Goal: Transaction & Acquisition: Purchase product/service

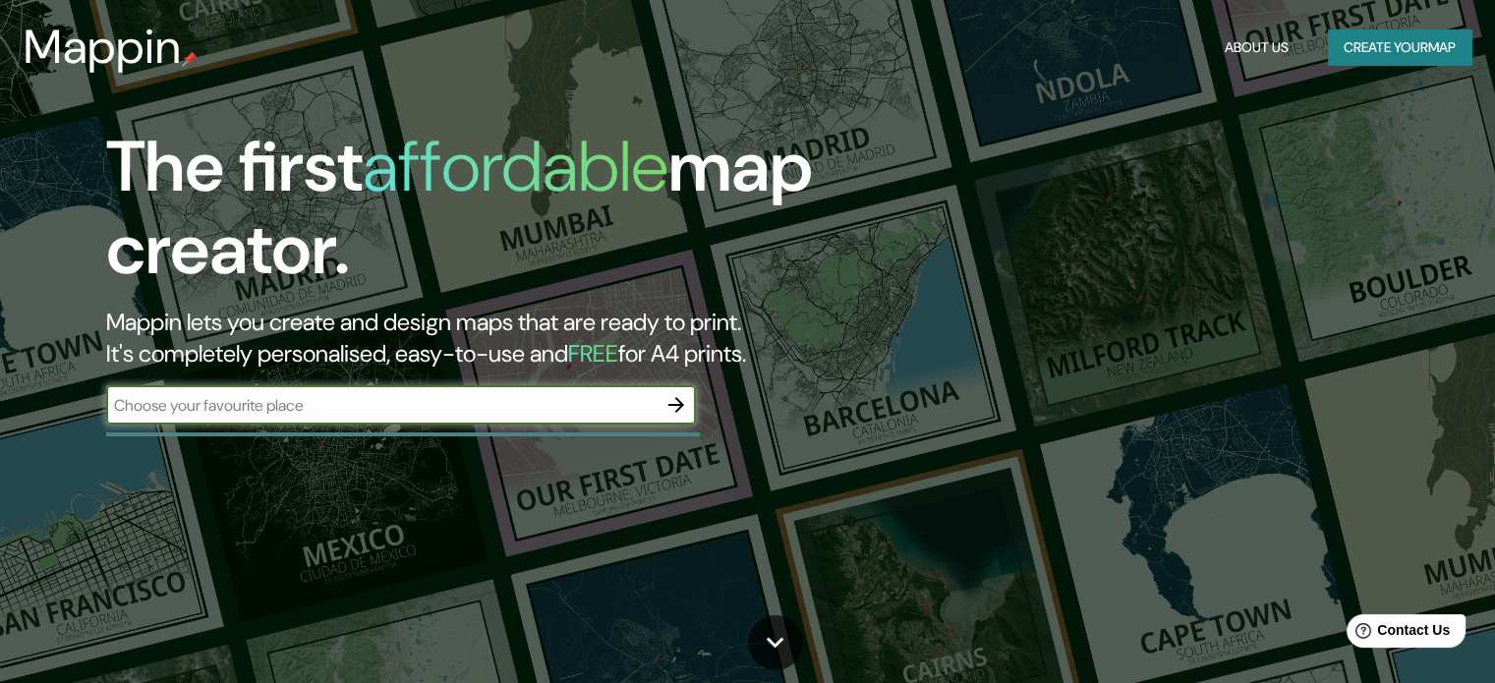
click at [438, 412] on input "text" at bounding box center [381, 405] width 550 height 23
type input "[PERSON_NAME] [GEOGRAPHIC_DATA] [GEOGRAPHIC_DATA]"
click at [675, 412] on icon "button" at bounding box center [676, 405] width 16 height 16
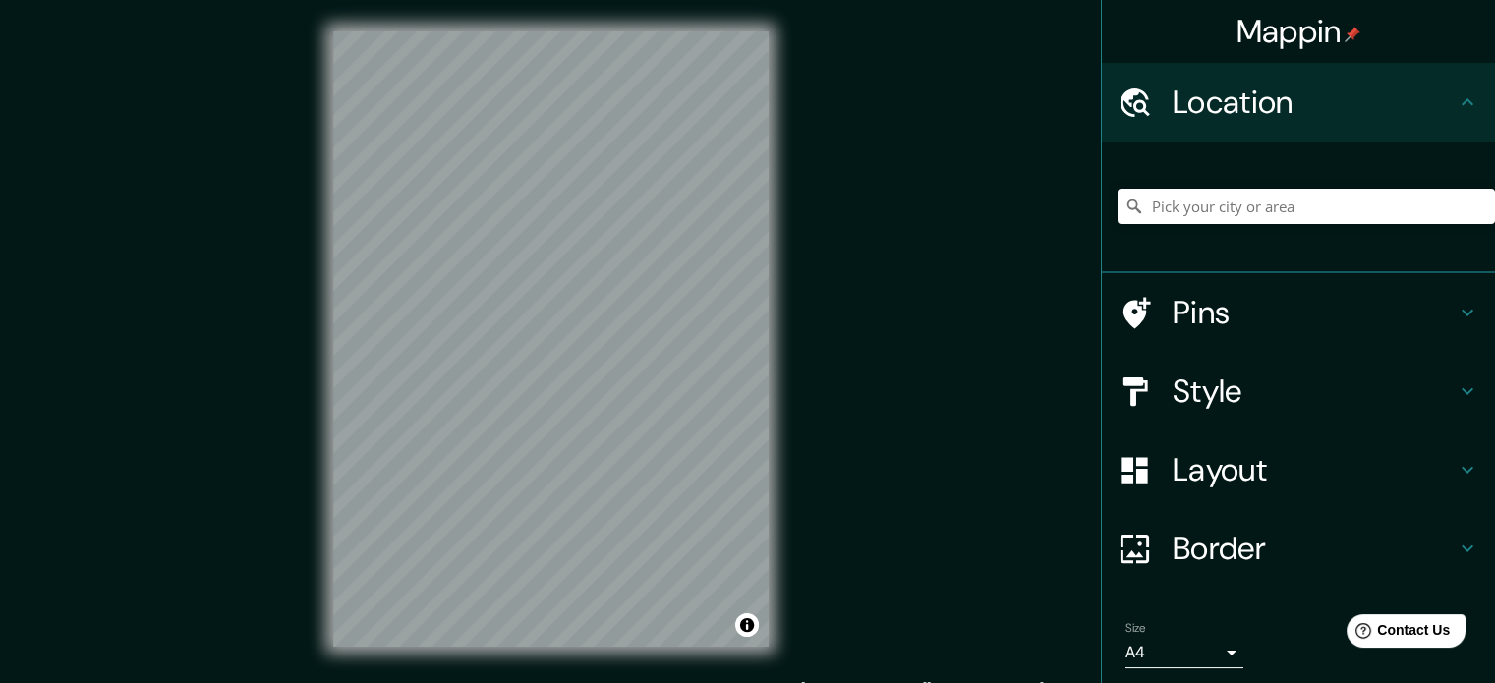
scroll to position [3, 0]
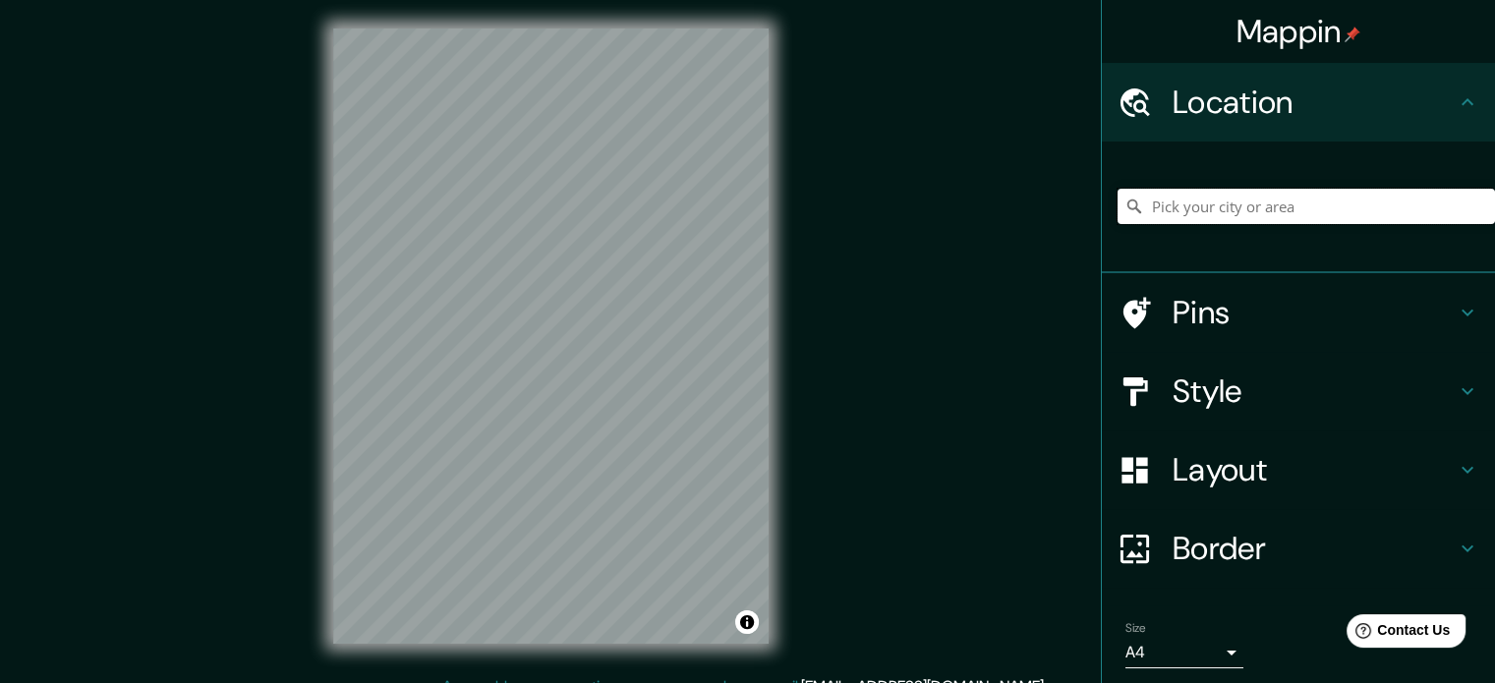
click at [1254, 204] on input "Pick your city or area" at bounding box center [1305, 206] width 377 height 35
paste input "Central de Autobuses [PERSON_NAME]"
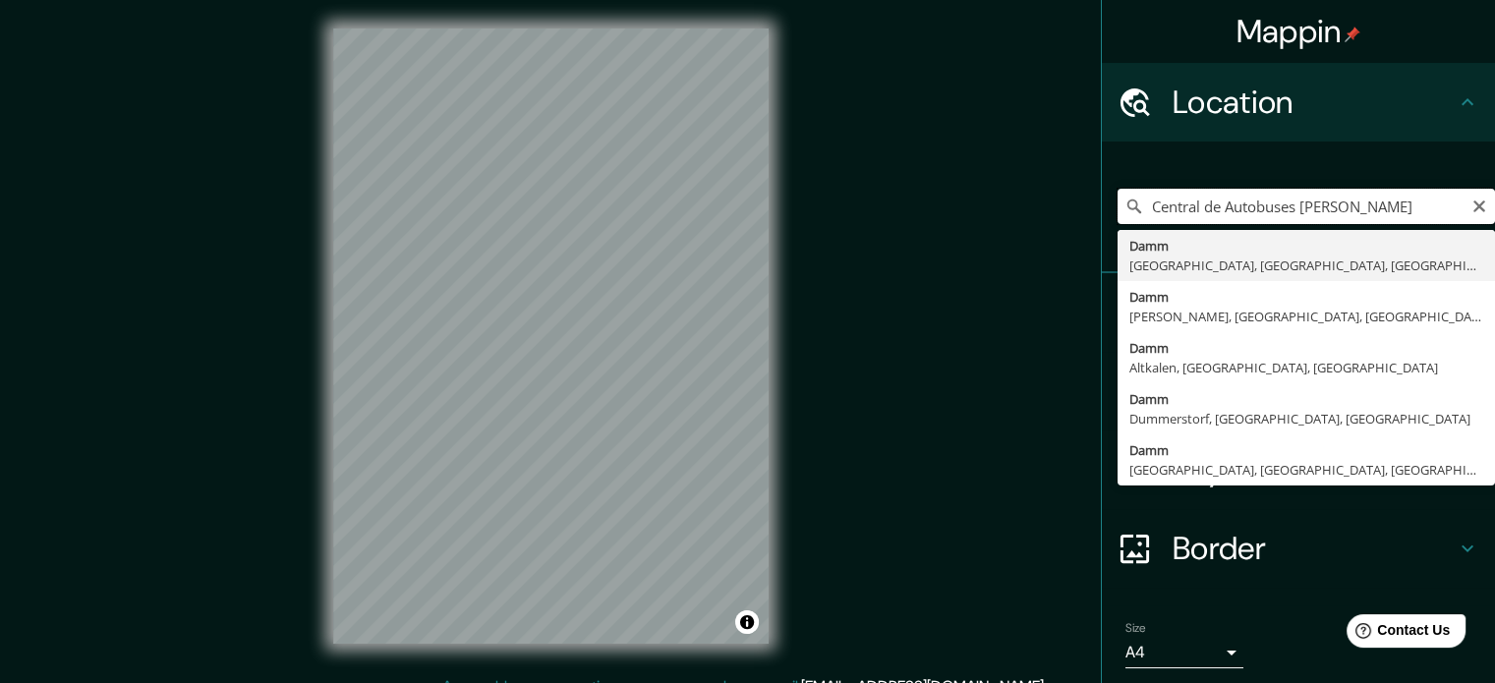
drag, startPoint x: 1364, startPoint y: 205, endPoint x: 1134, endPoint y: 213, distance: 230.1
click at [1134, 213] on input "Central de Autobuses [PERSON_NAME]" at bounding box center [1305, 206] width 377 height 35
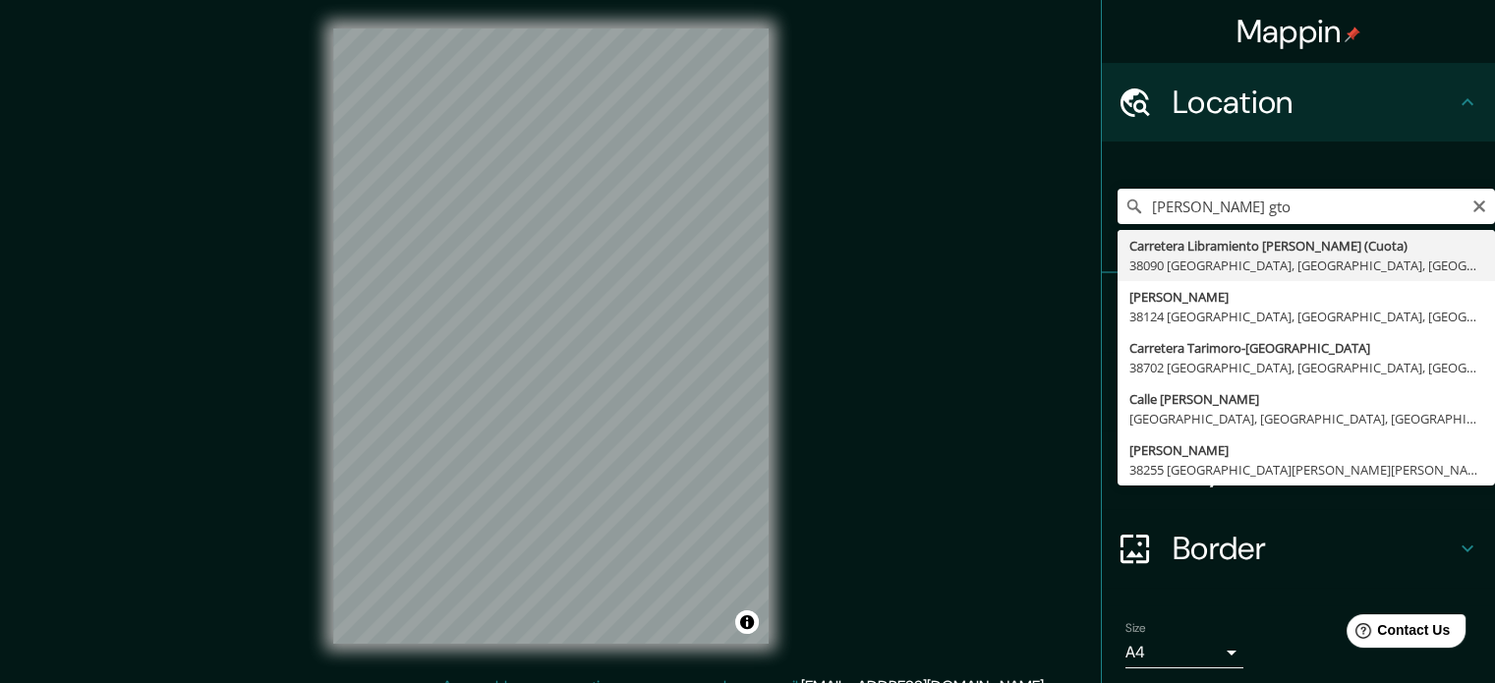
type input "Carretera Libramiento [PERSON_NAME] (Cuota), 38090 [GEOGRAPHIC_DATA], [GEOGRAPH…"
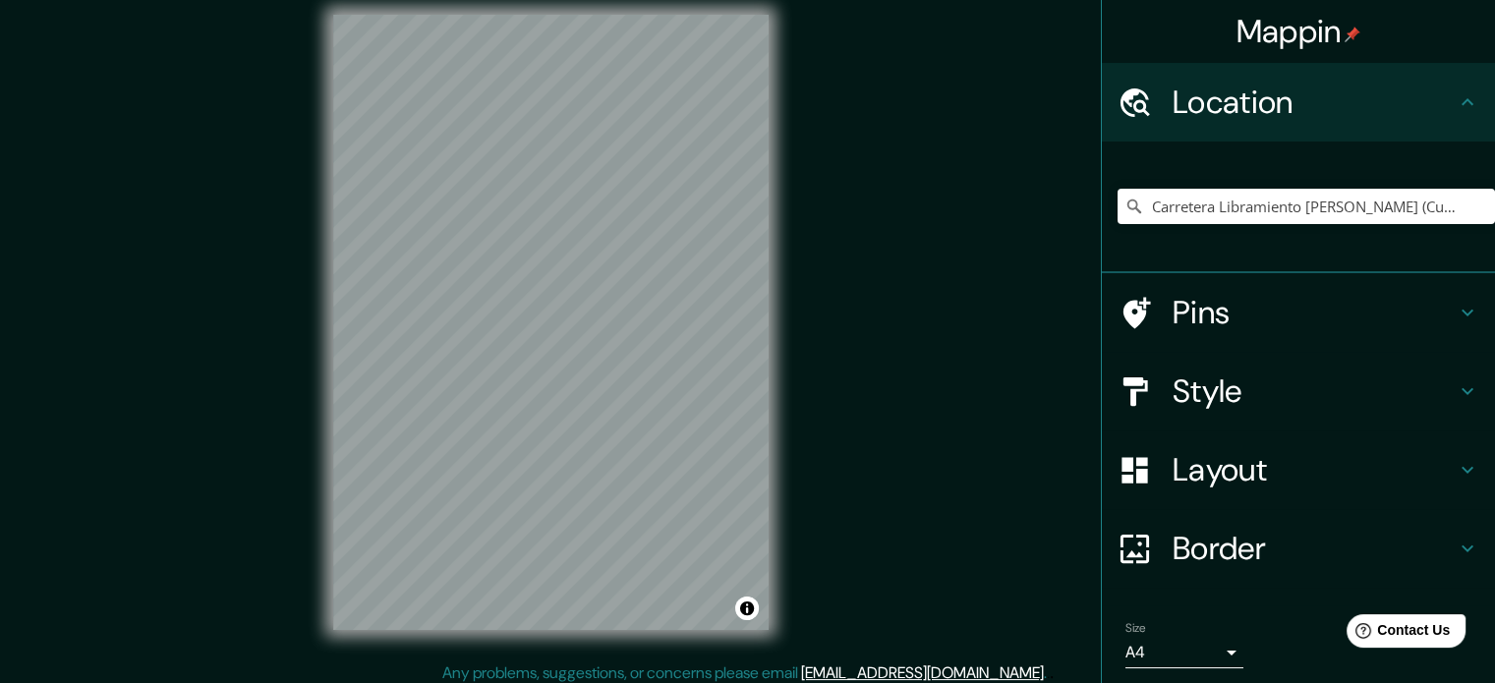
scroll to position [13, 0]
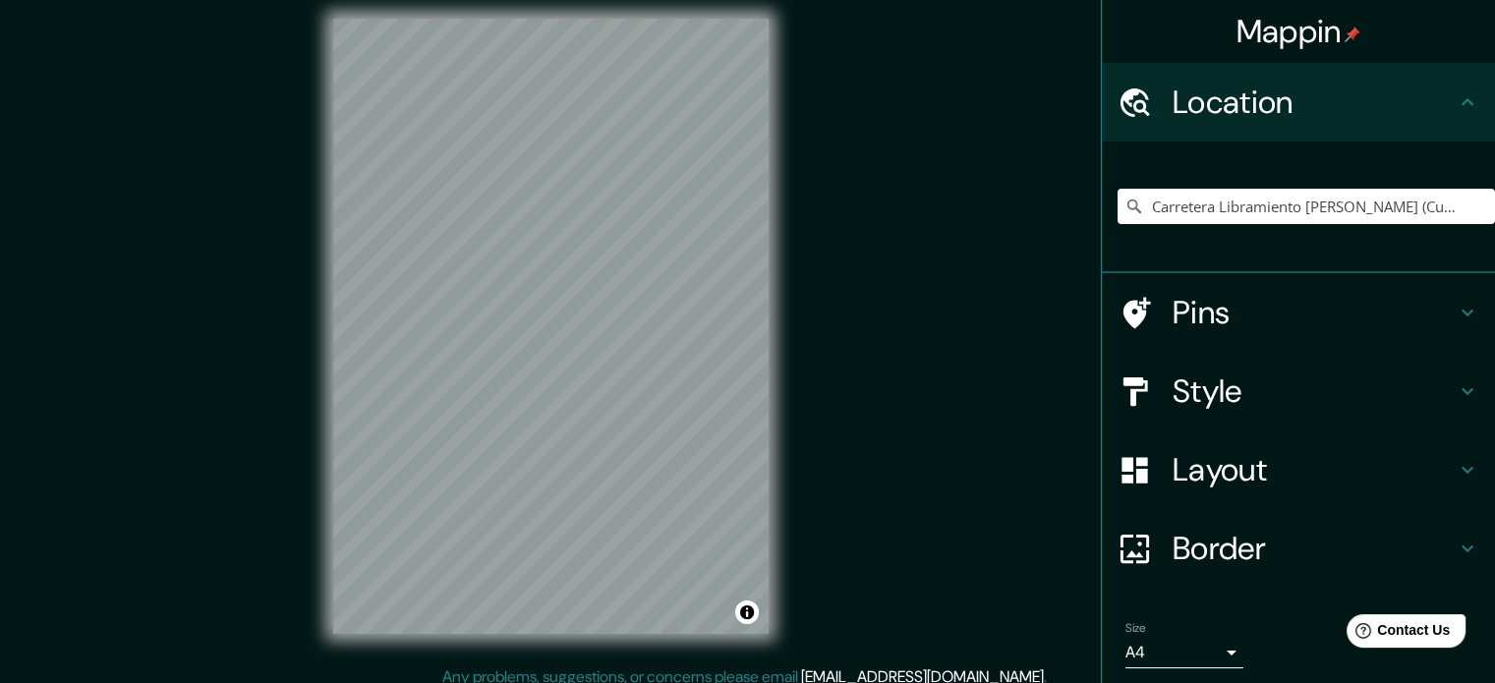
click at [1211, 390] on h4 "Style" at bounding box center [1313, 390] width 283 height 39
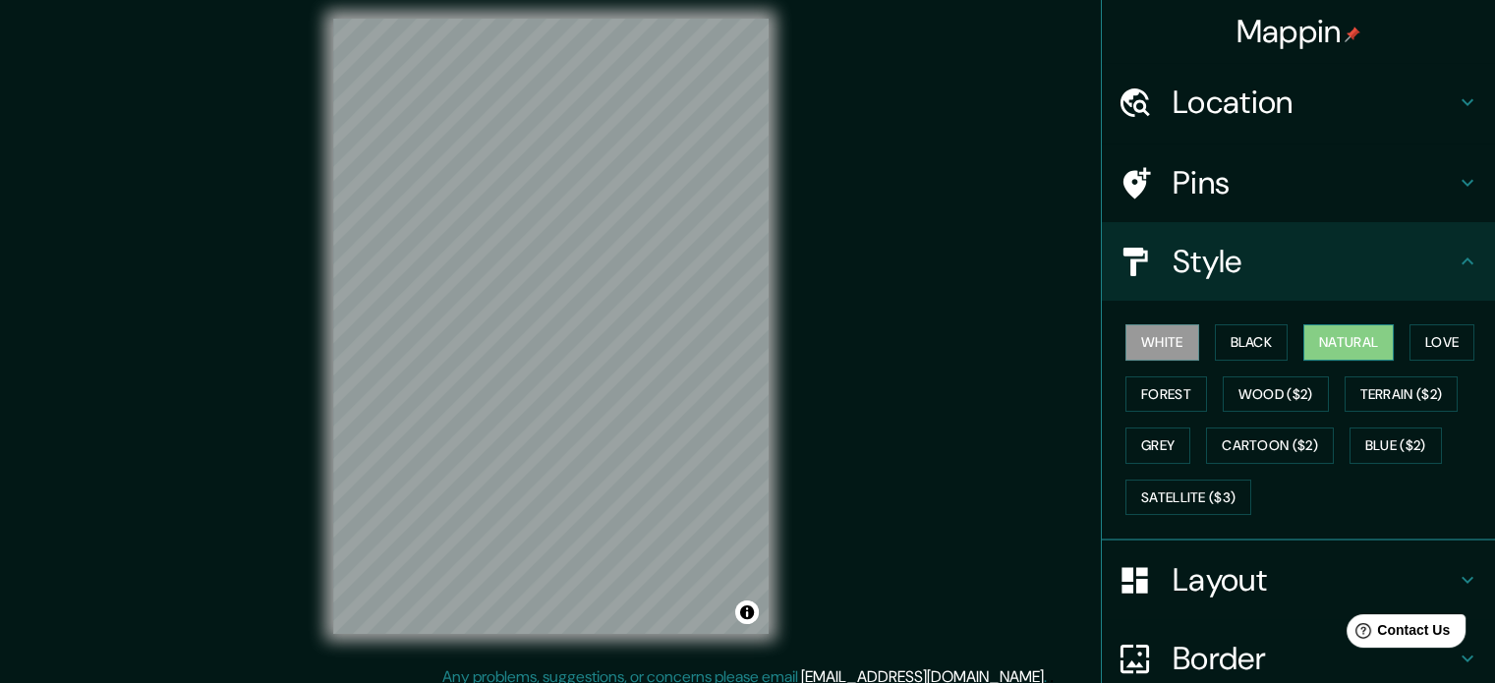
click at [1355, 346] on button "Natural" at bounding box center [1348, 342] width 90 height 36
click at [1439, 337] on button "Love" at bounding box center [1441, 342] width 65 height 36
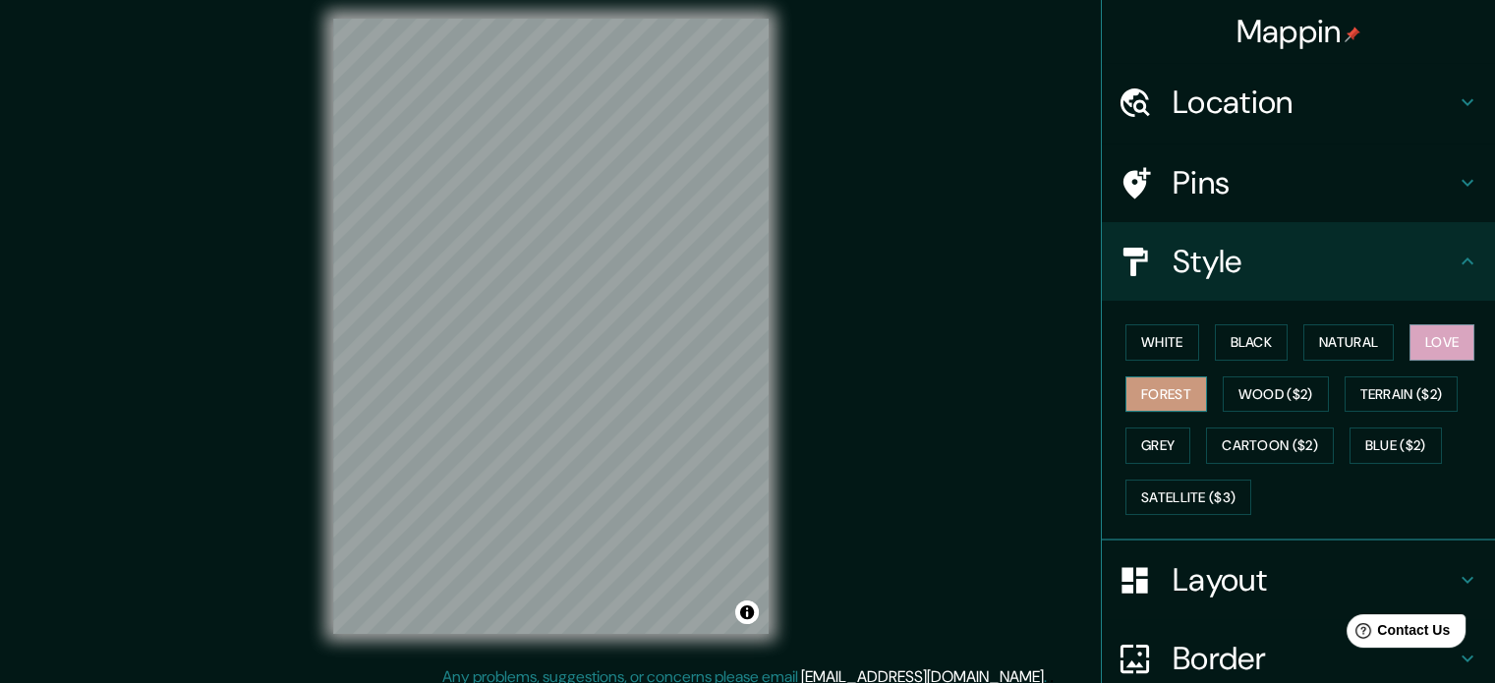
click at [1159, 382] on button "Forest" at bounding box center [1166, 394] width 82 height 36
click at [1229, 352] on button "Black" at bounding box center [1252, 342] width 74 height 36
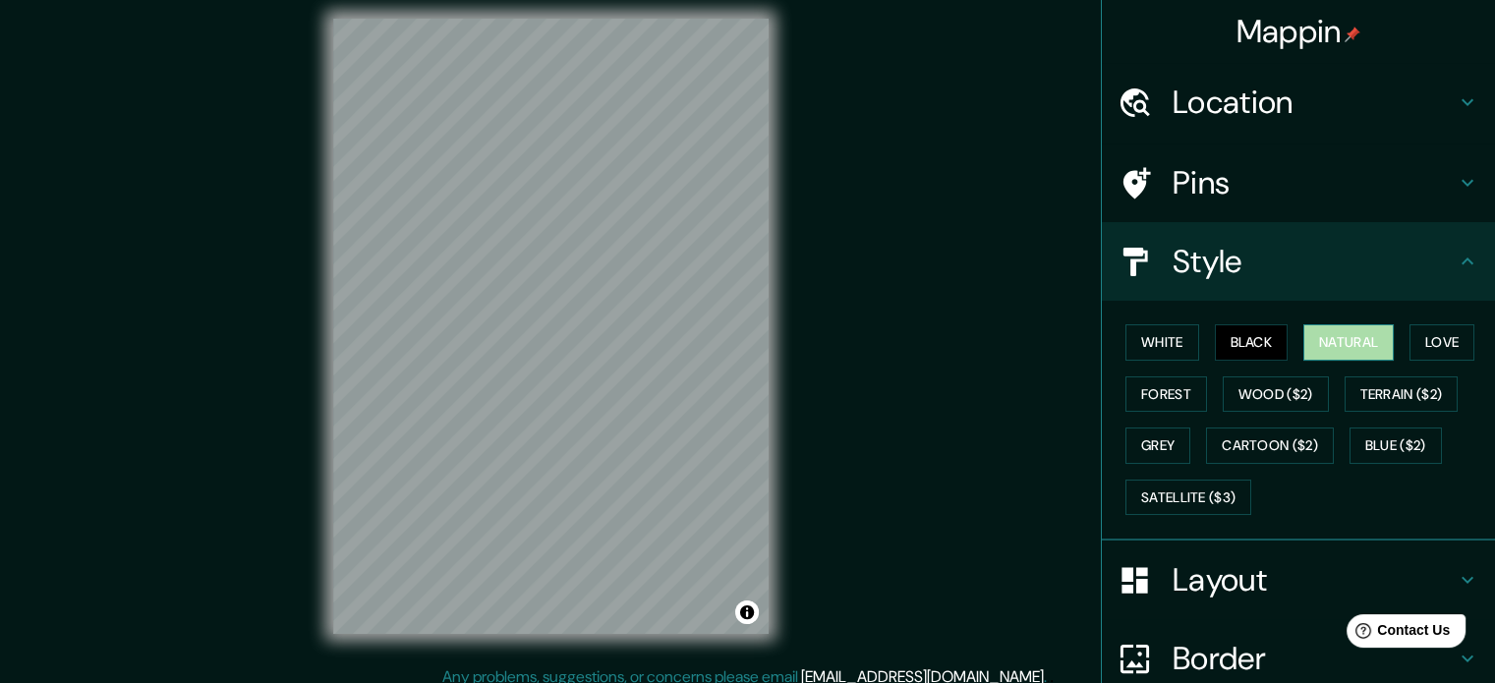
click at [1341, 325] on button "Natural" at bounding box center [1348, 342] width 90 height 36
click at [1443, 356] on button "Love" at bounding box center [1441, 342] width 65 height 36
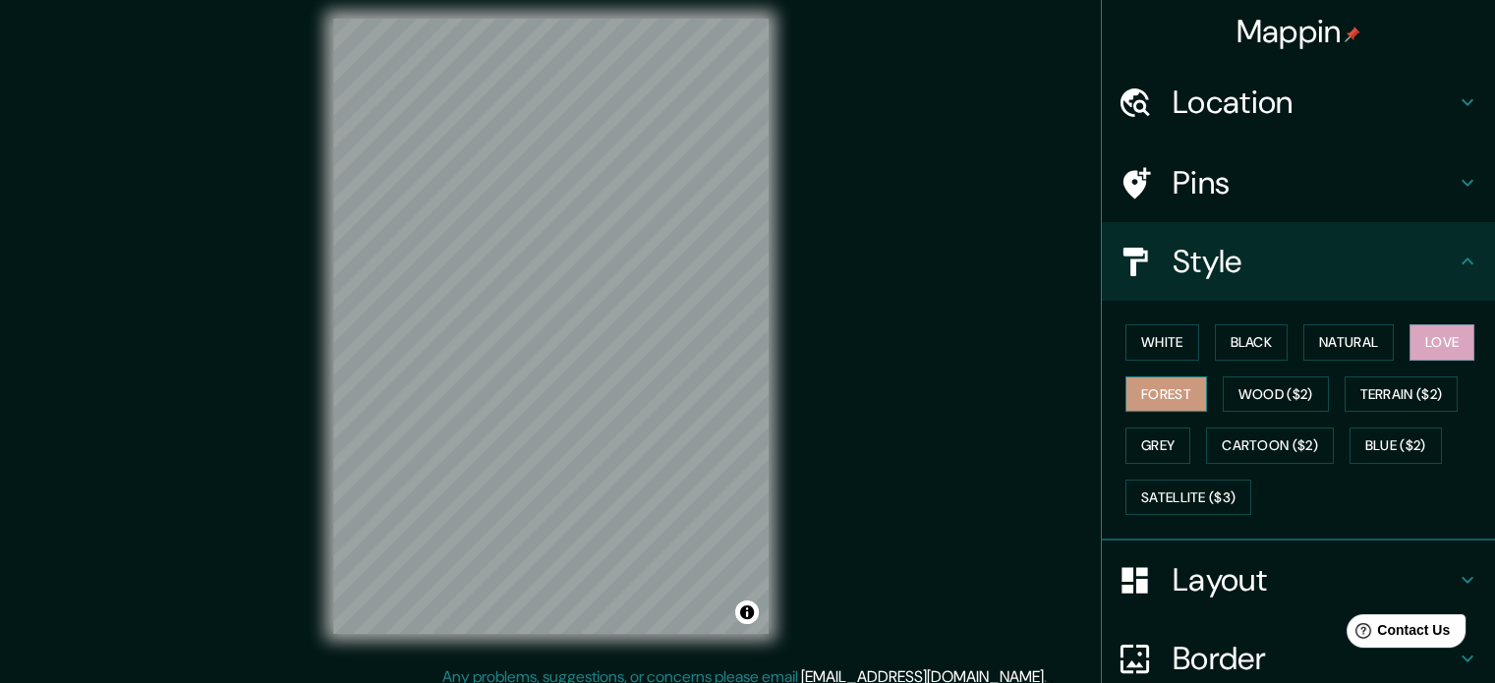
click at [1152, 383] on button "Forest" at bounding box center [1166, 394] width 82 height 36
click at [1149, 435] on button "Grey" at bounding box center [1157, 445] width 65 height 36
click at [1142, 401] on button "Forest" at bounding box center [1166, 394] width 82 height 36
click at [1292, 580] on h4 "Layout" at bounding box center [1313, 579] width 283 height 39
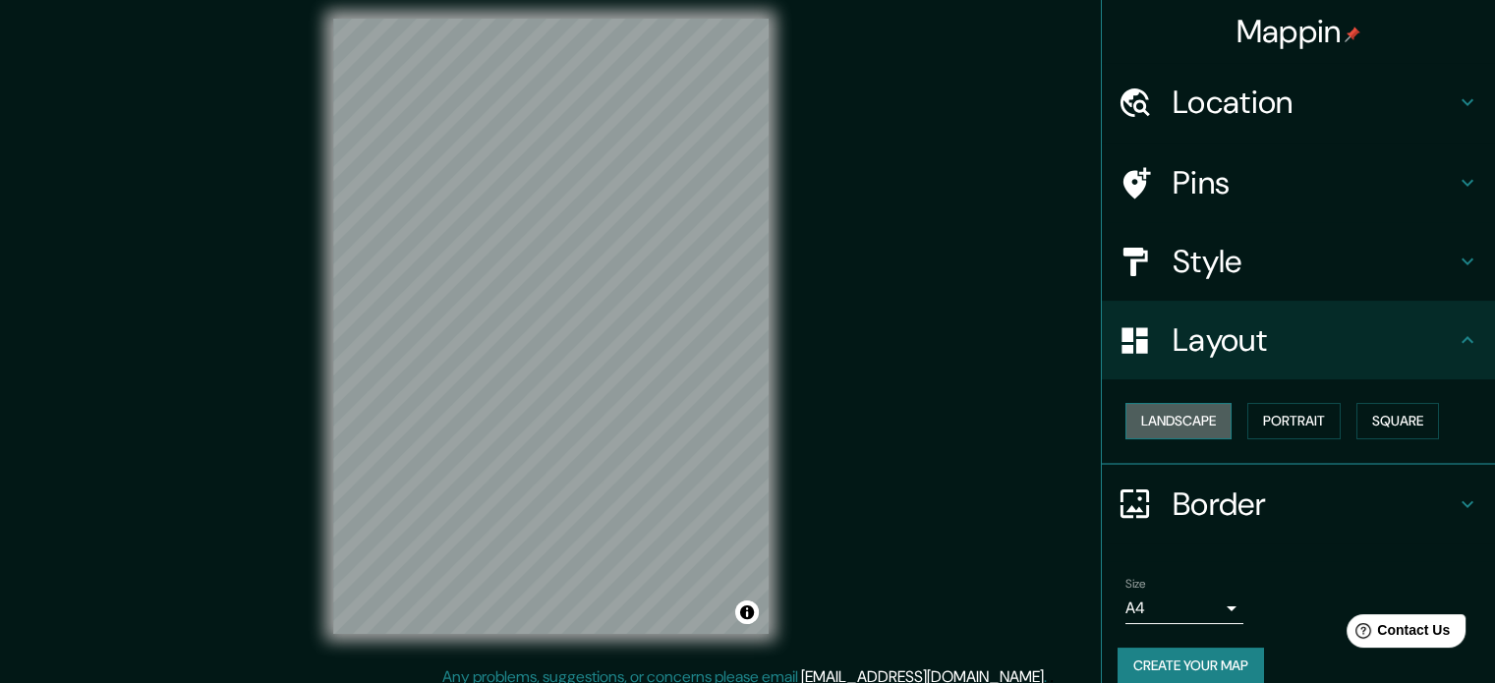
click at [1174, 420] on button "Landscape" at bounding box center [1178, 421] width 106 height 36
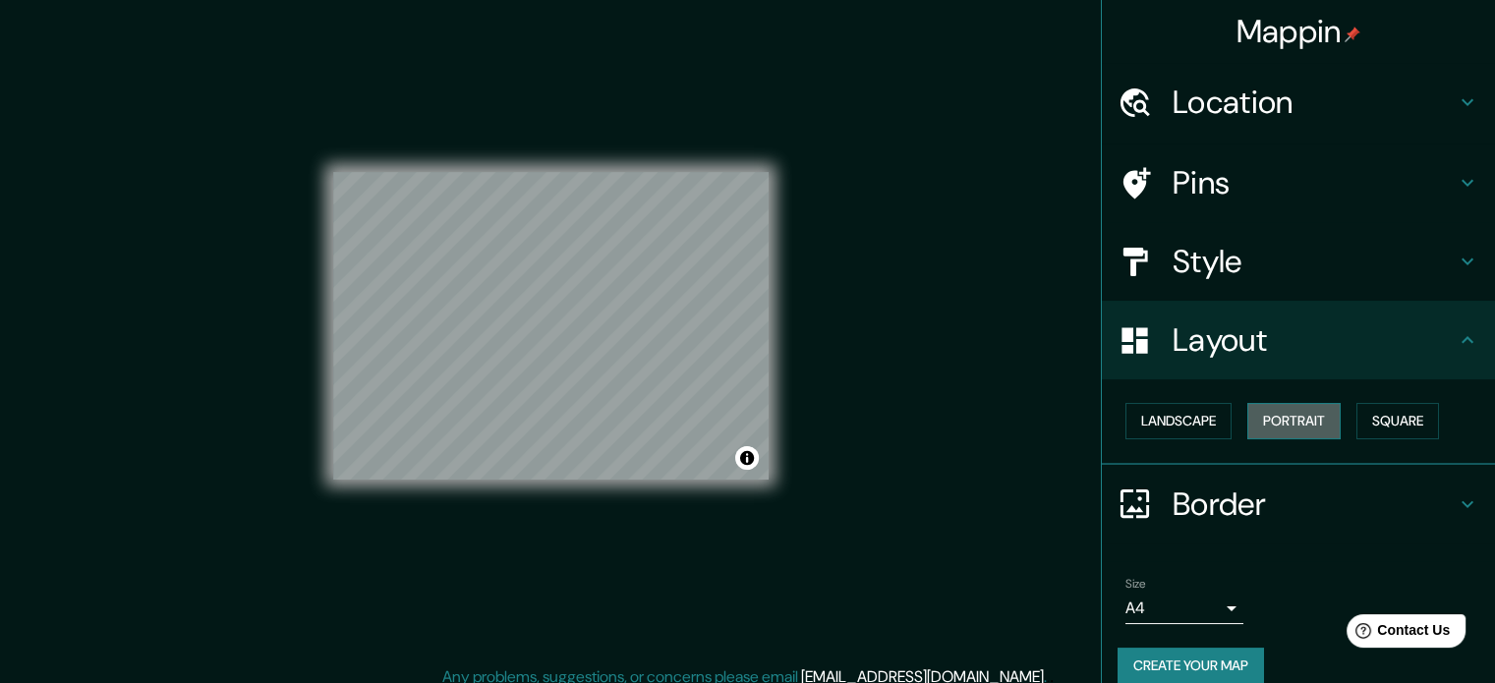
click at [1268, 415] on button "Portrait" at bounding box center [1293, 421] width 93 height 36
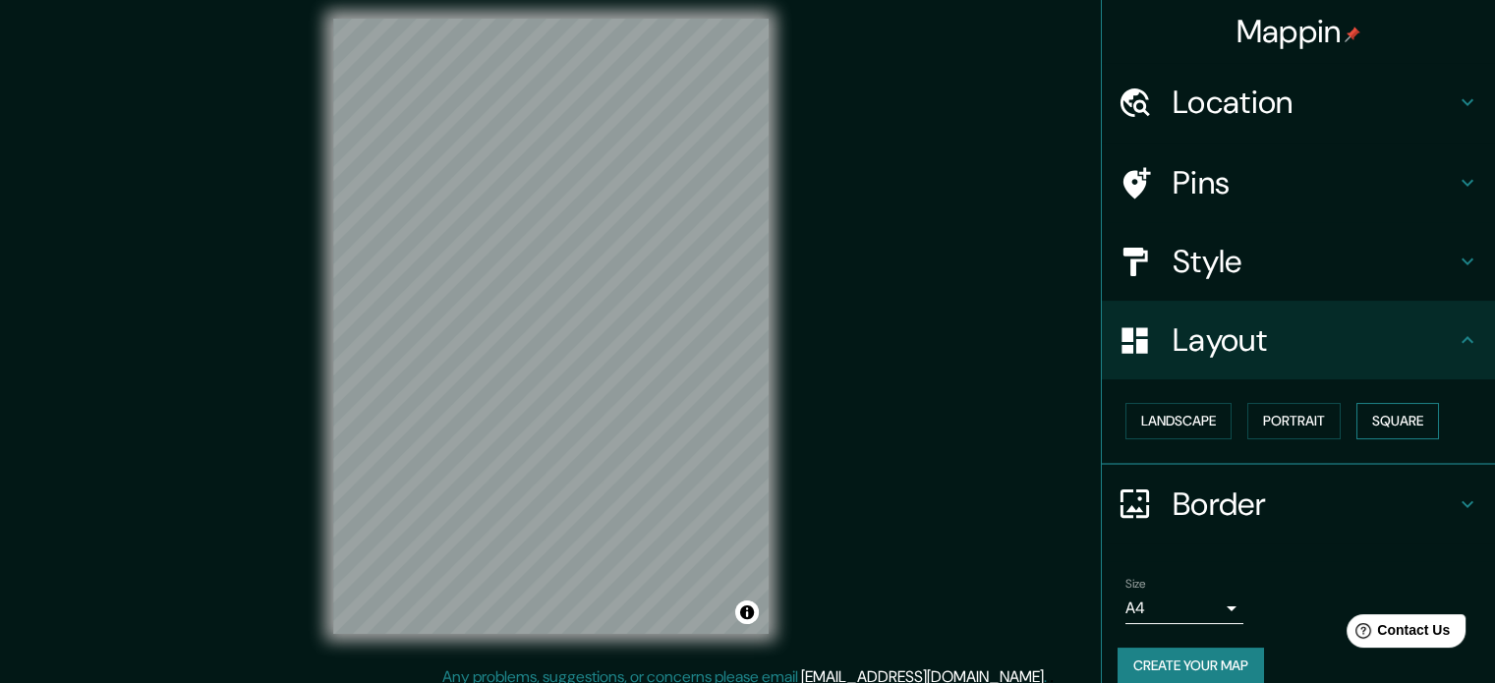
click at [1360, 428] on button "Square" at bounding box center [1397, 421] width 83 height 36
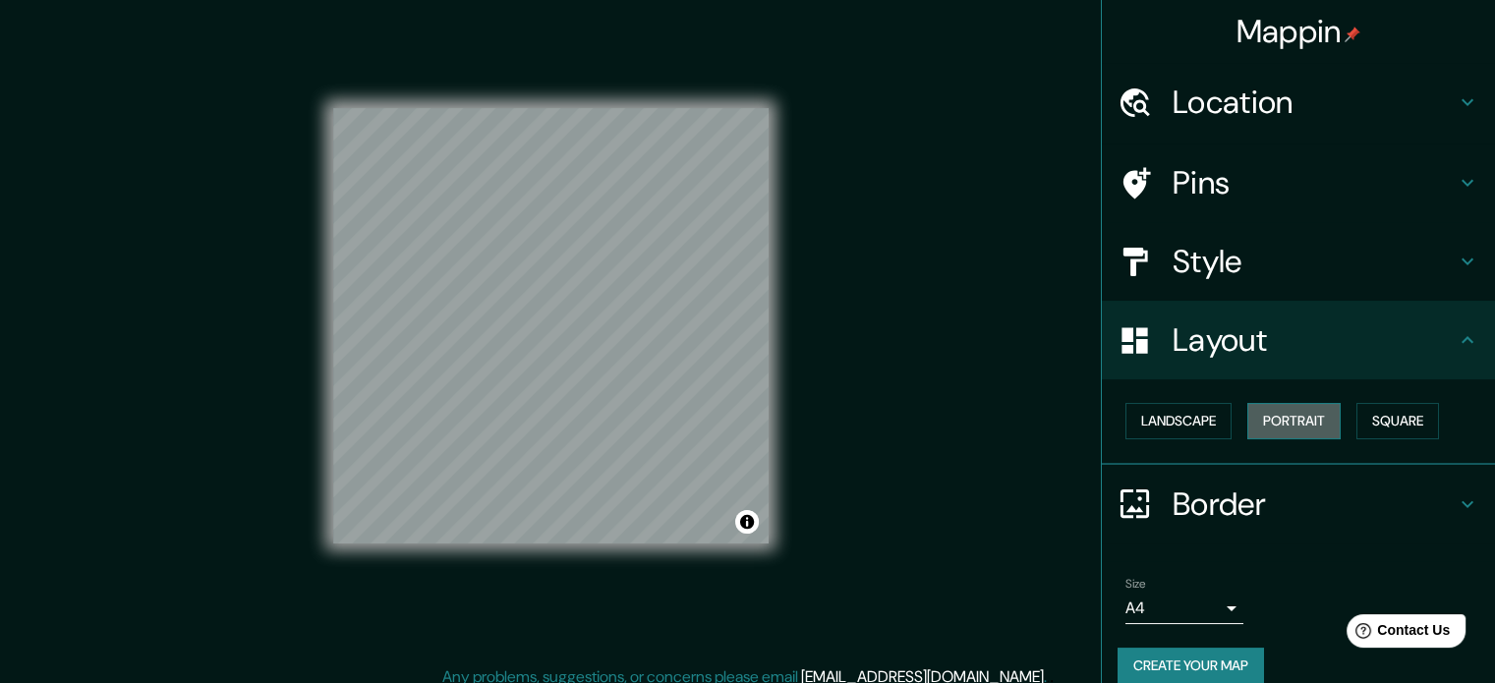
click at [1255, 407] on button "Portrait" at bounding box center [1293, 421] width 93 height 36
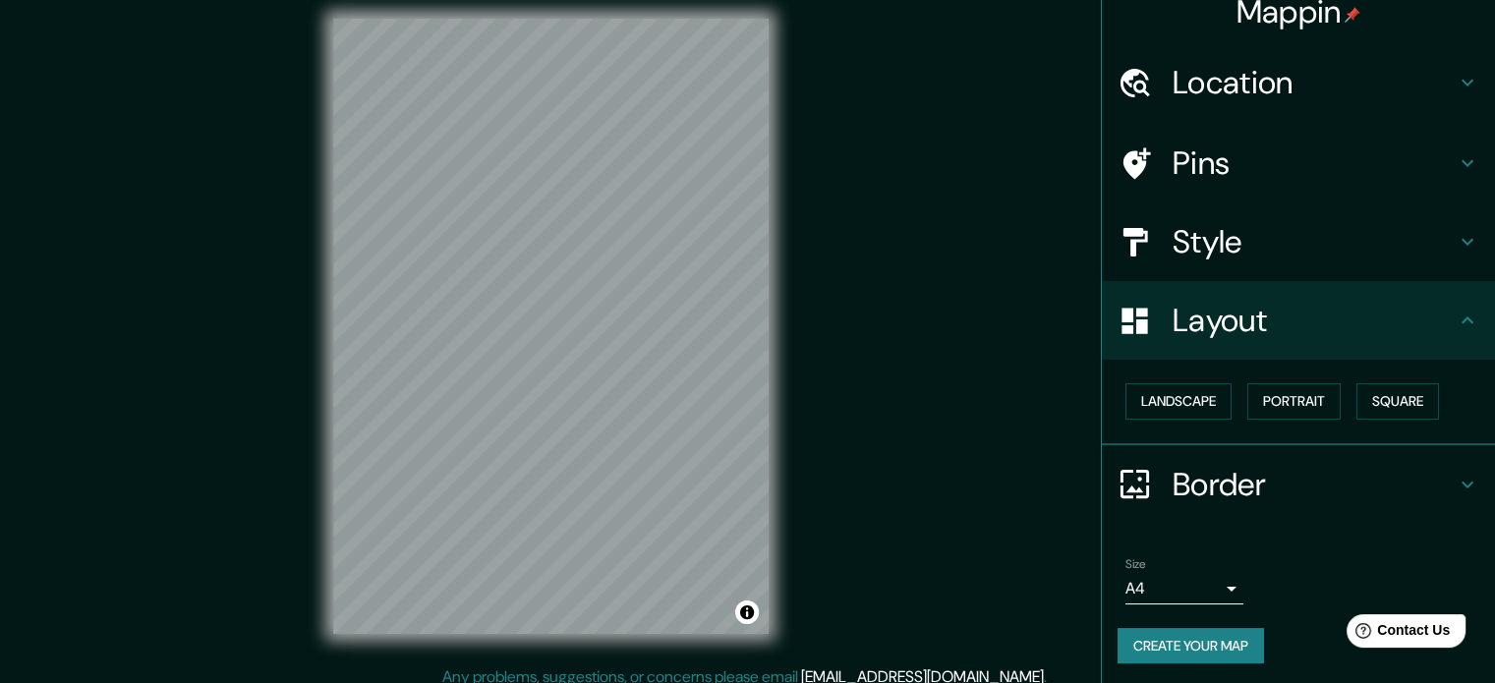
scroll to position [22, 0]
click at [1201, 585] on body "Mappin Location Carretera Libramiento [PERSON_NAME] ([GEOGRAPHIC_DATA]), 38090 …" at bounding box center [747, 328] width 1495 height 683
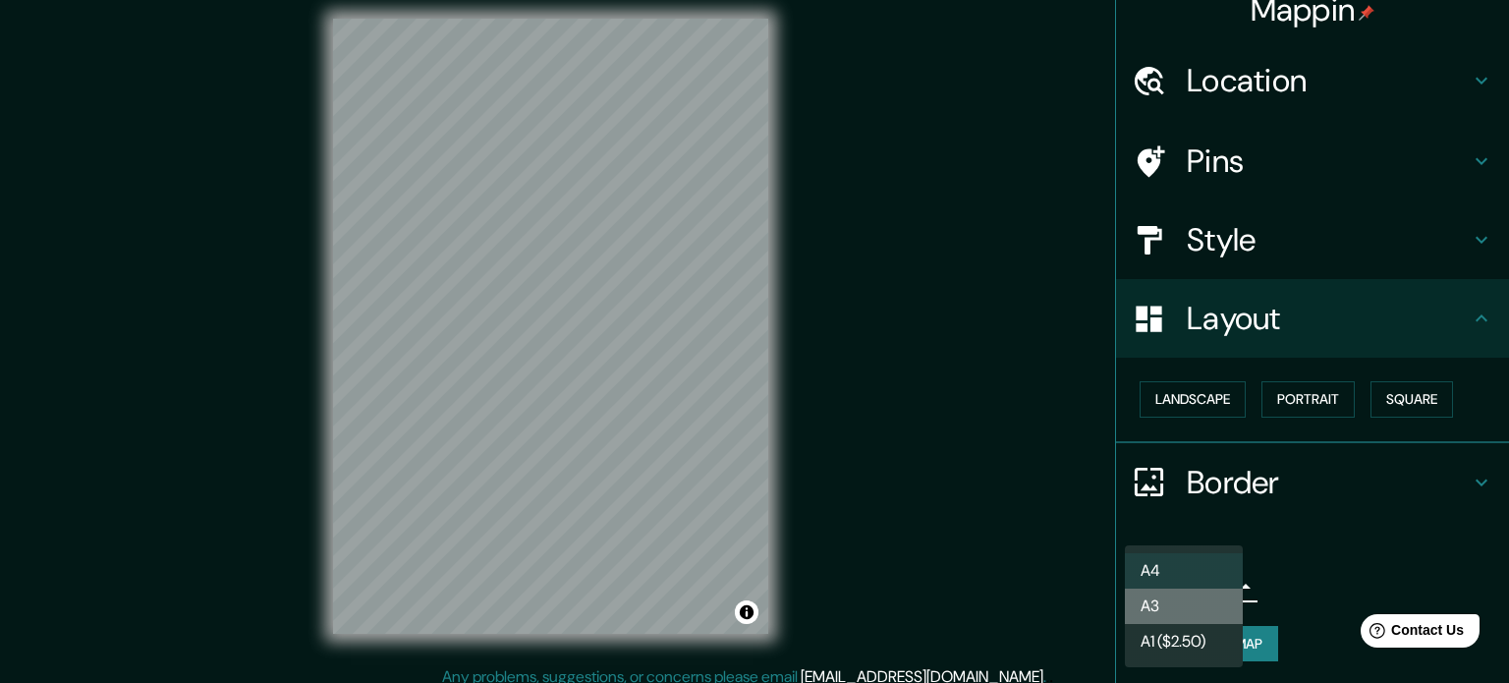
click at [1202, 606] on li "A3" at bounding box center [1184, 606] width 118 height 35
type input "a4"
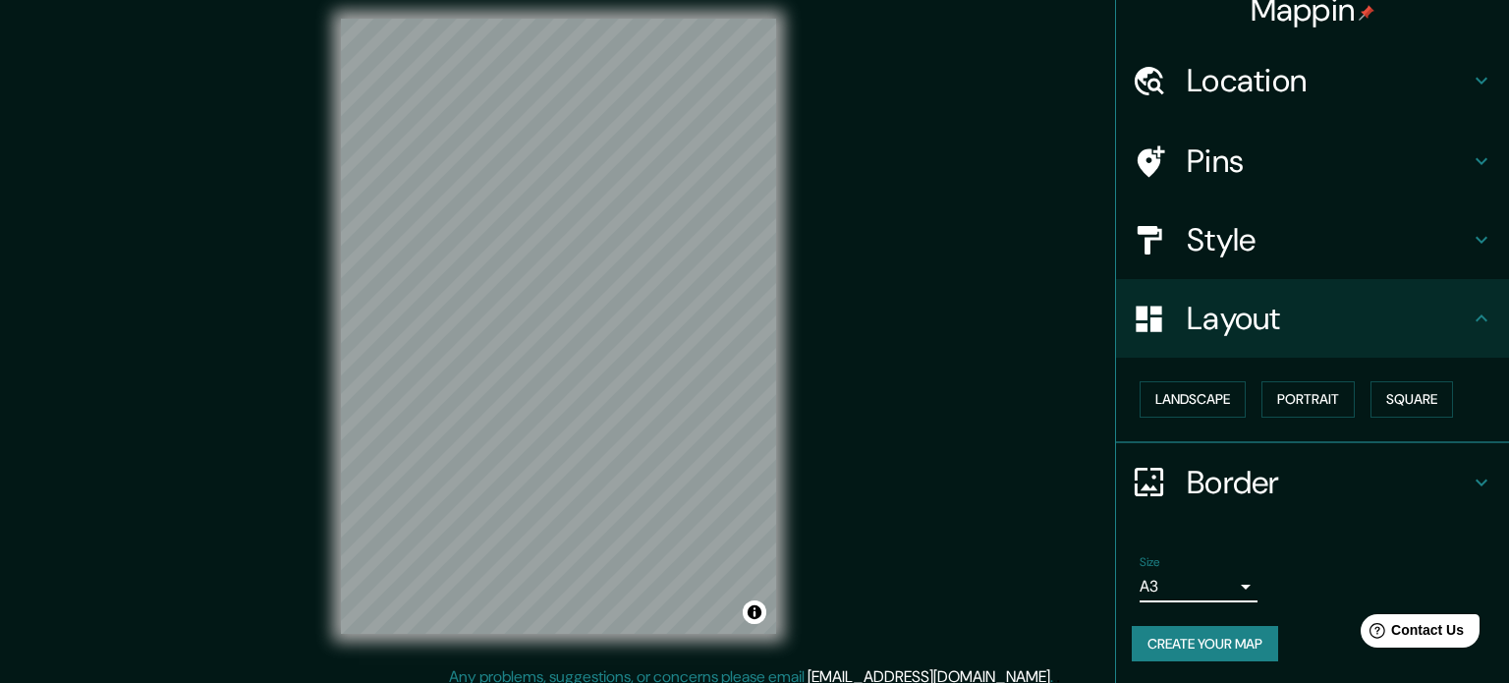
click at [1184, 578] on body "Mappin Location Carretera Libramiento [PERSON_NAME] ([GEOGRAPHIC_DATA]), 38090 …" at bounding box center [754, 328] width 1509 height 683
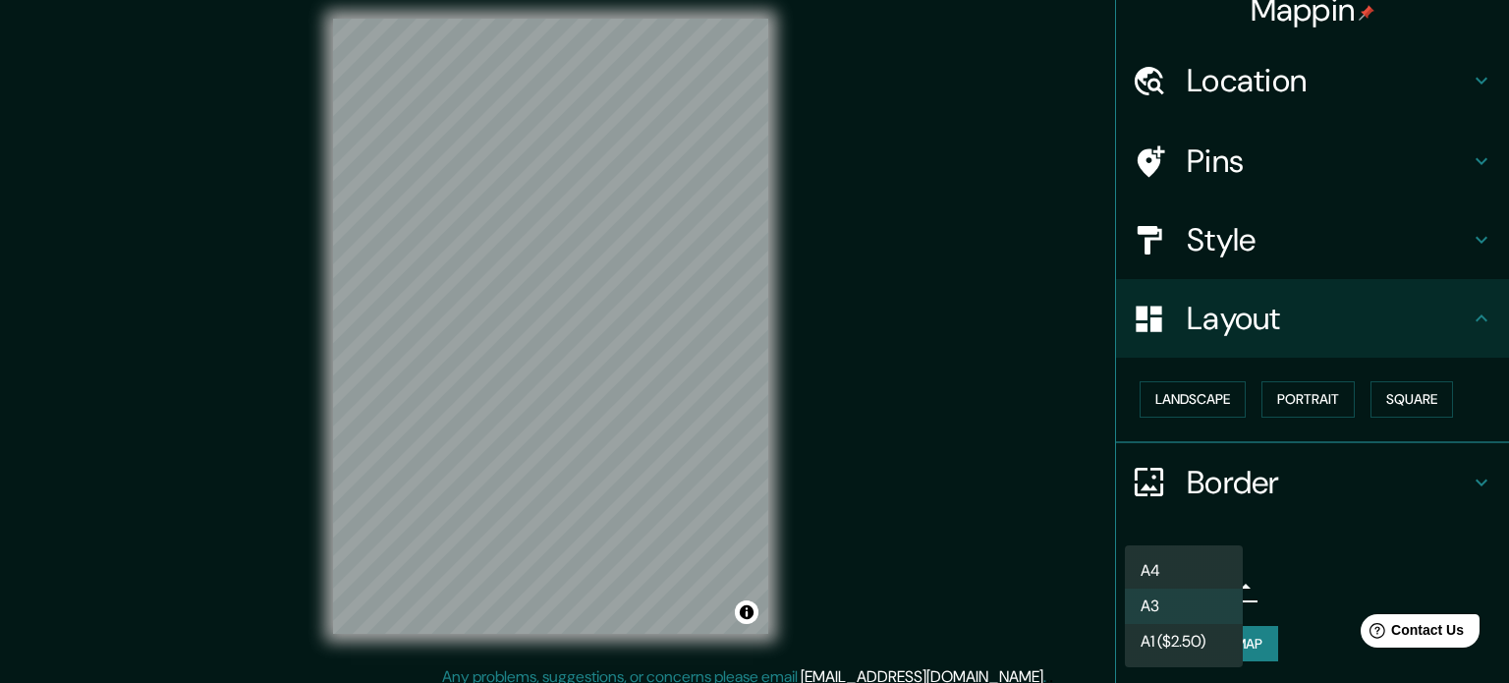
click at [1343, 534] on div at bounding box center [754, 341] width 1509 height 683
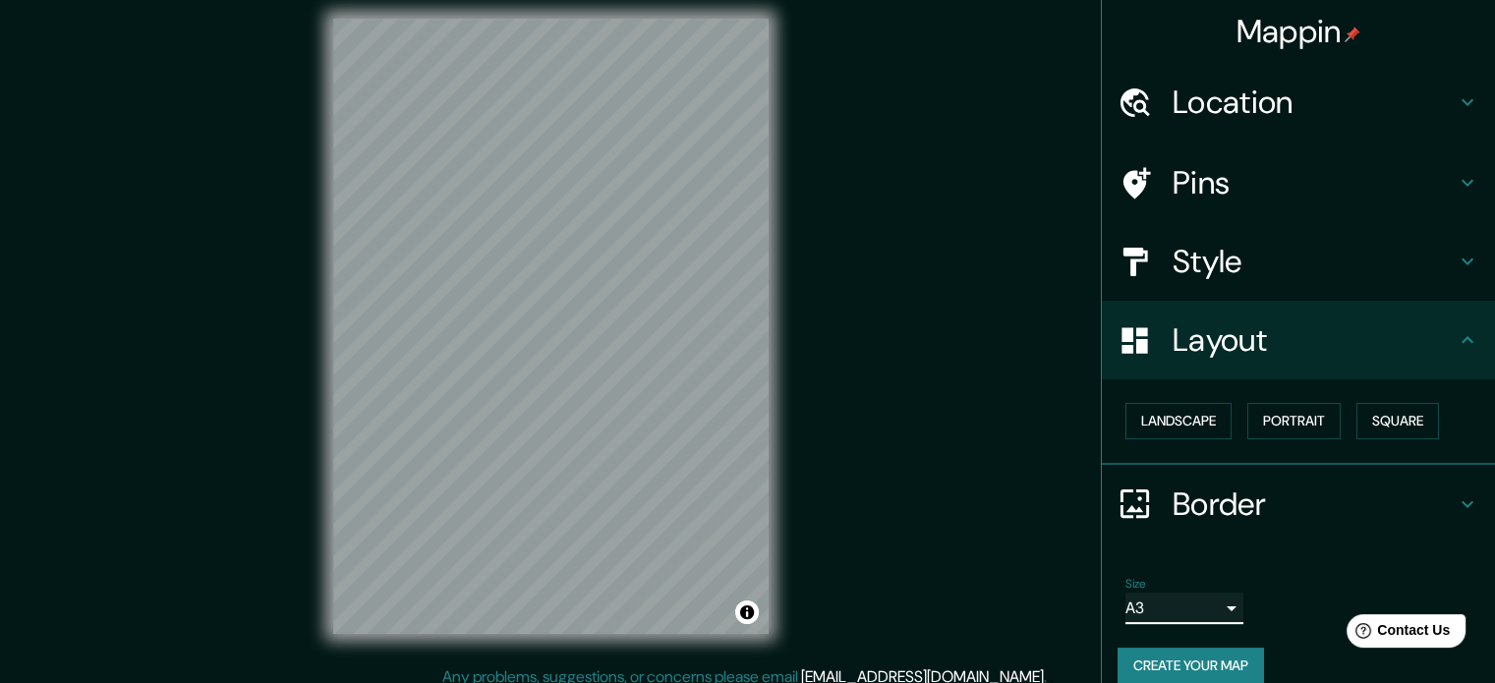
scroll to position [0, 0]
click at [1201, 180] on h4 "Pins" at bounding box center [1313, 182] width 283 height 39
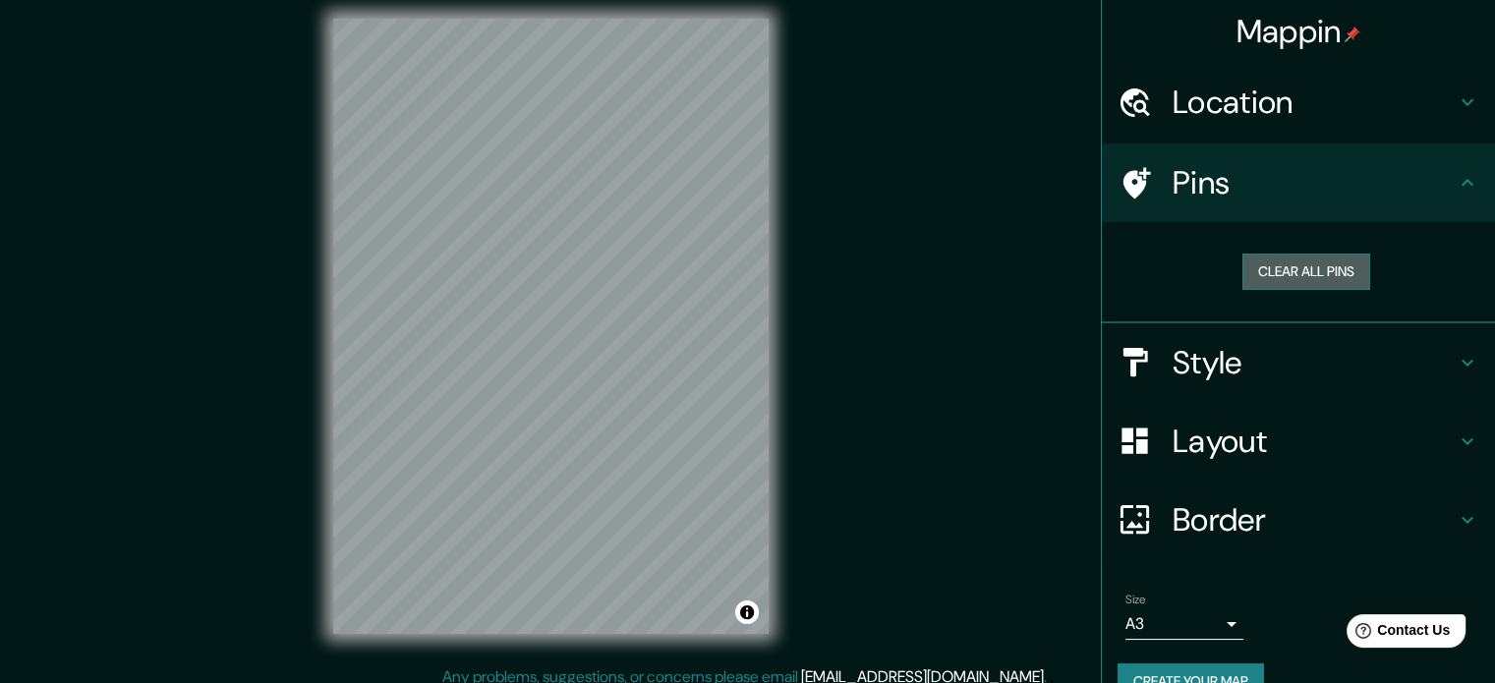
click at [1270, 274] on button "Clear all pins" at bounding box center [1306, 272] width 128 height 36
click at [1204, 94] on h4 "Location" at bounding box center [1313, 102] width 283 height 39
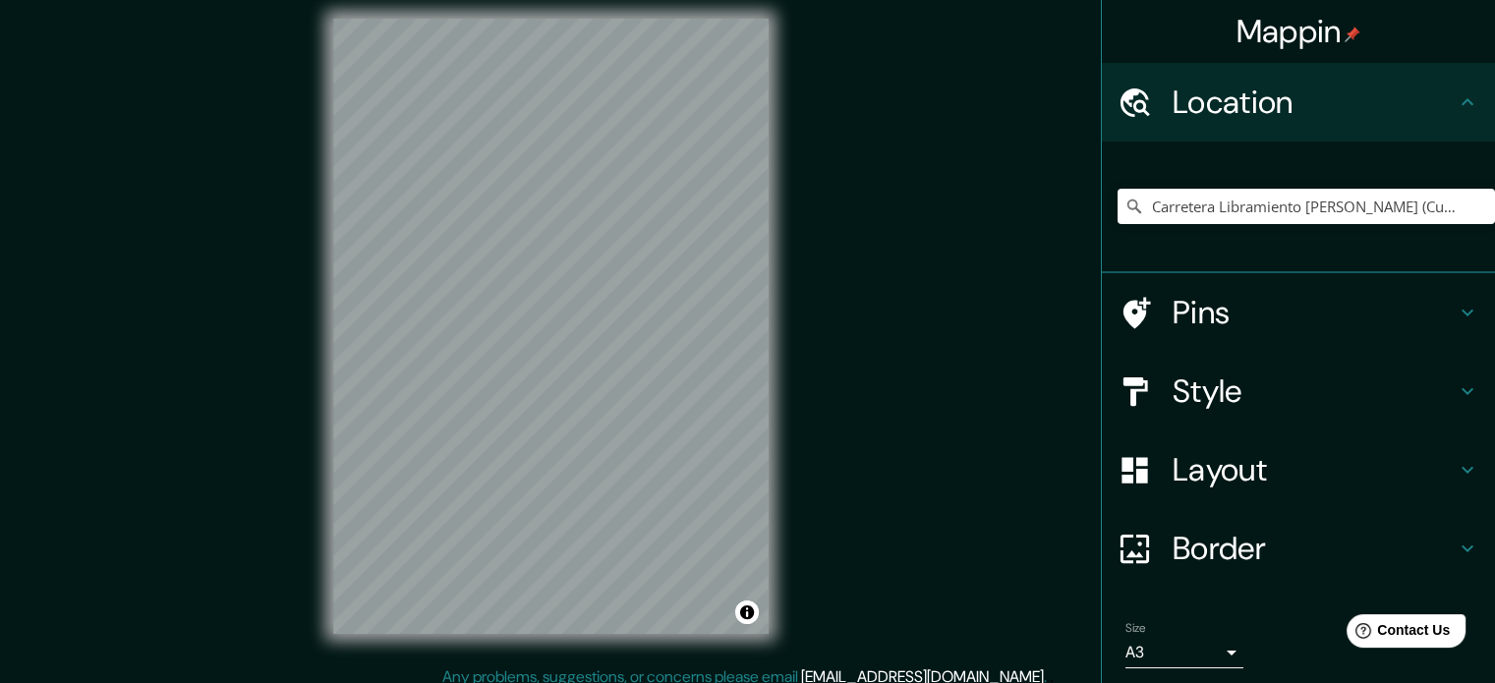
click at [1202, 384] on h4 "Style" at bounding box center [1313, 390] width 283 height 39
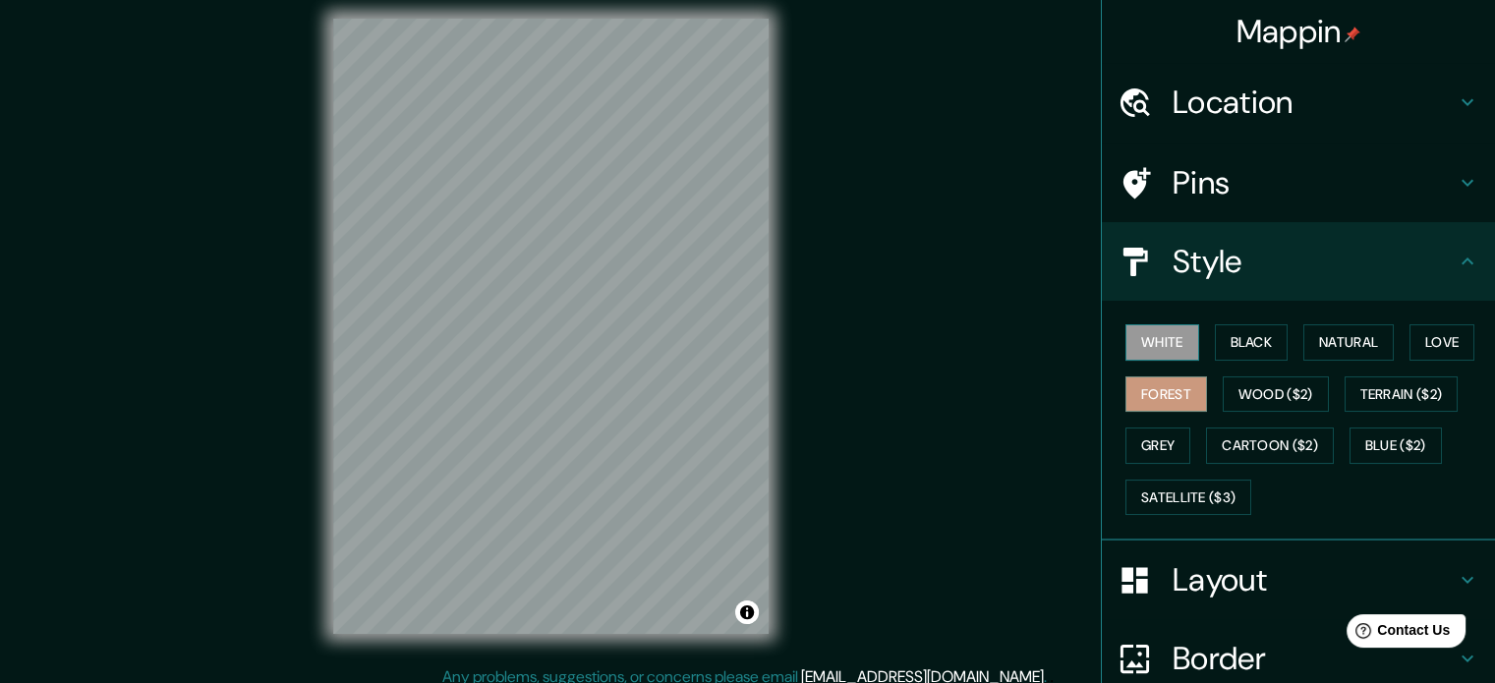
click at [1160, 341] on button "White" at bounding box center [1162, 342] width 74 height 36
click at [1260, 341] on button "Black" at bounding box center [1252, 342] width 74 height 36
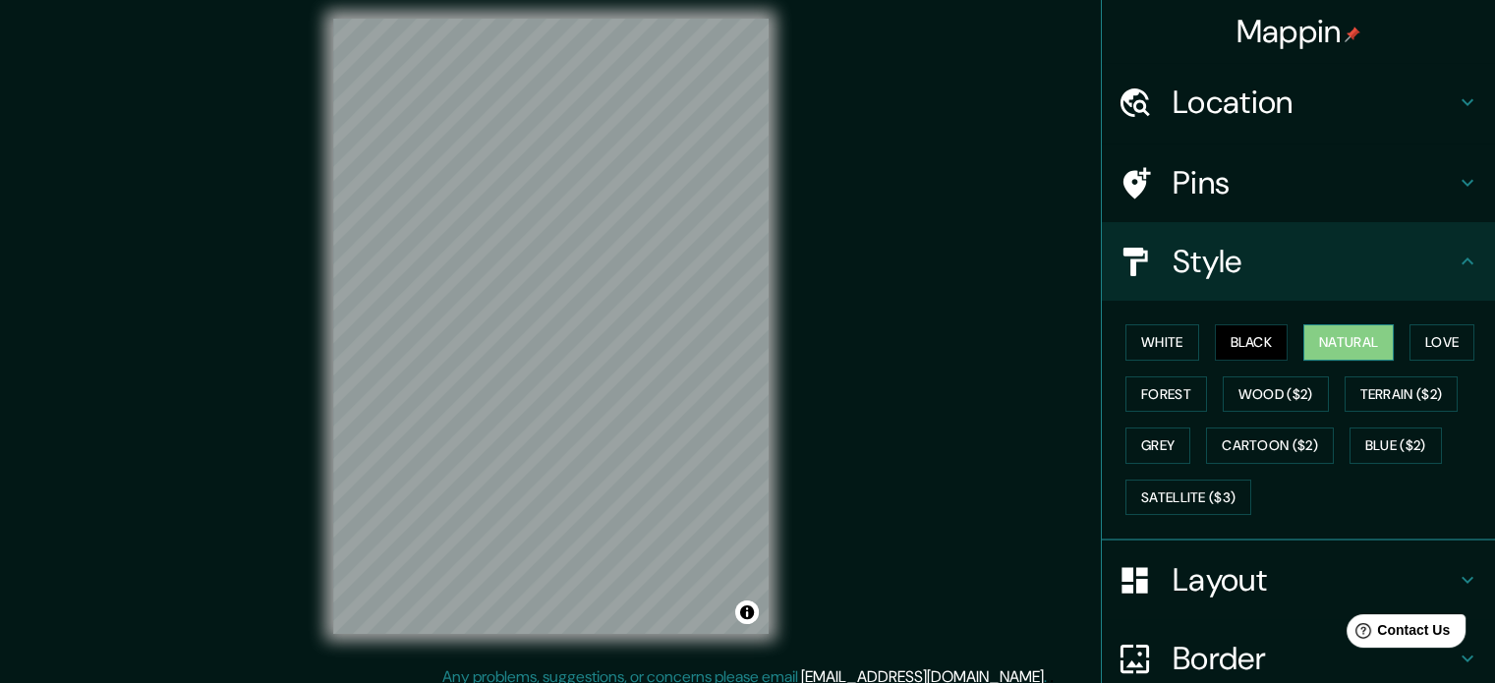
click at [1342, 333] on button "Natural" at bounding box center [1348, 342] width 90 height 36
click at [1430, 338] on button "Love" at bounding box center [1441, 342] width 65 height 36
click at [908, 394] on div "Mappin Location Carretera Libramiento [PERSON_NAME] ([GEOGRAPHIC_DATA]), 38090 …" at bounding box center [747, 341] width 1495 height 709
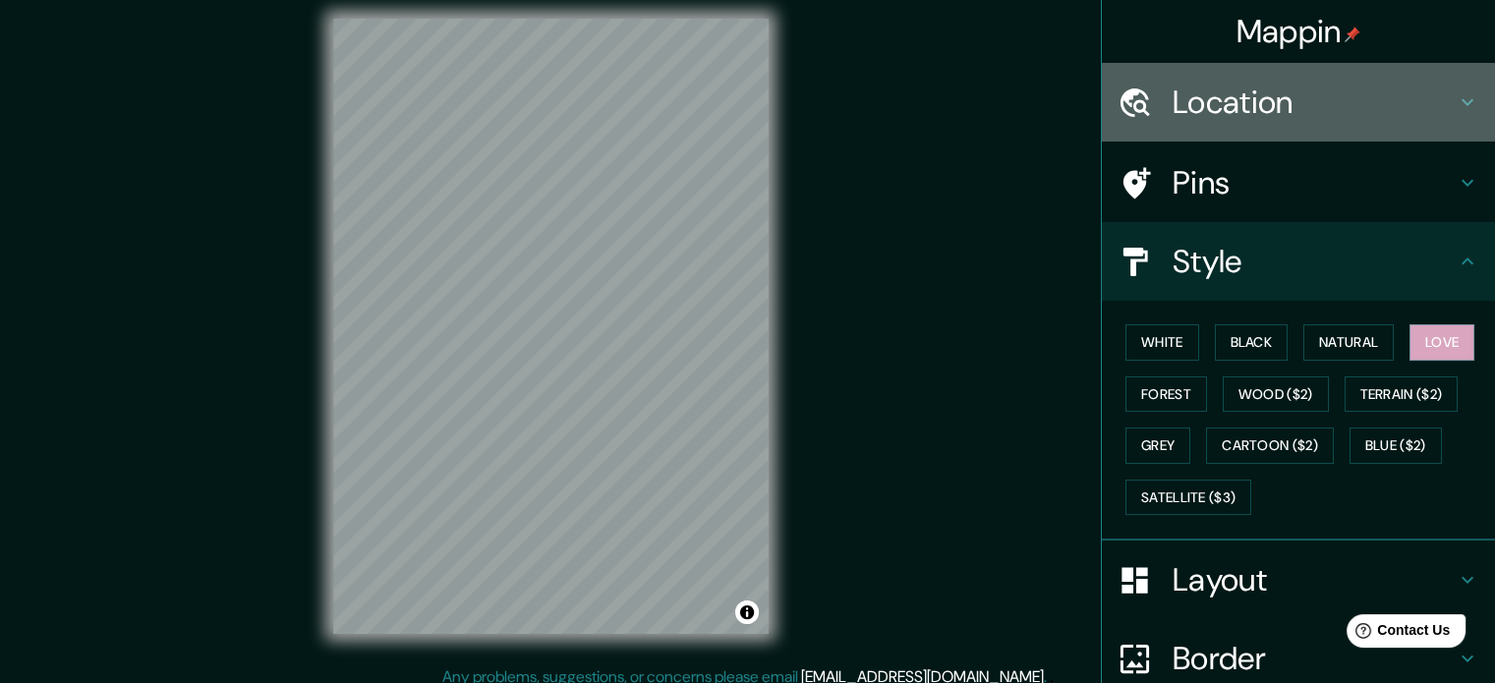
click at [1270, 110] on h4 "Location" at bounding box center [1313, 102] width 283 height 39
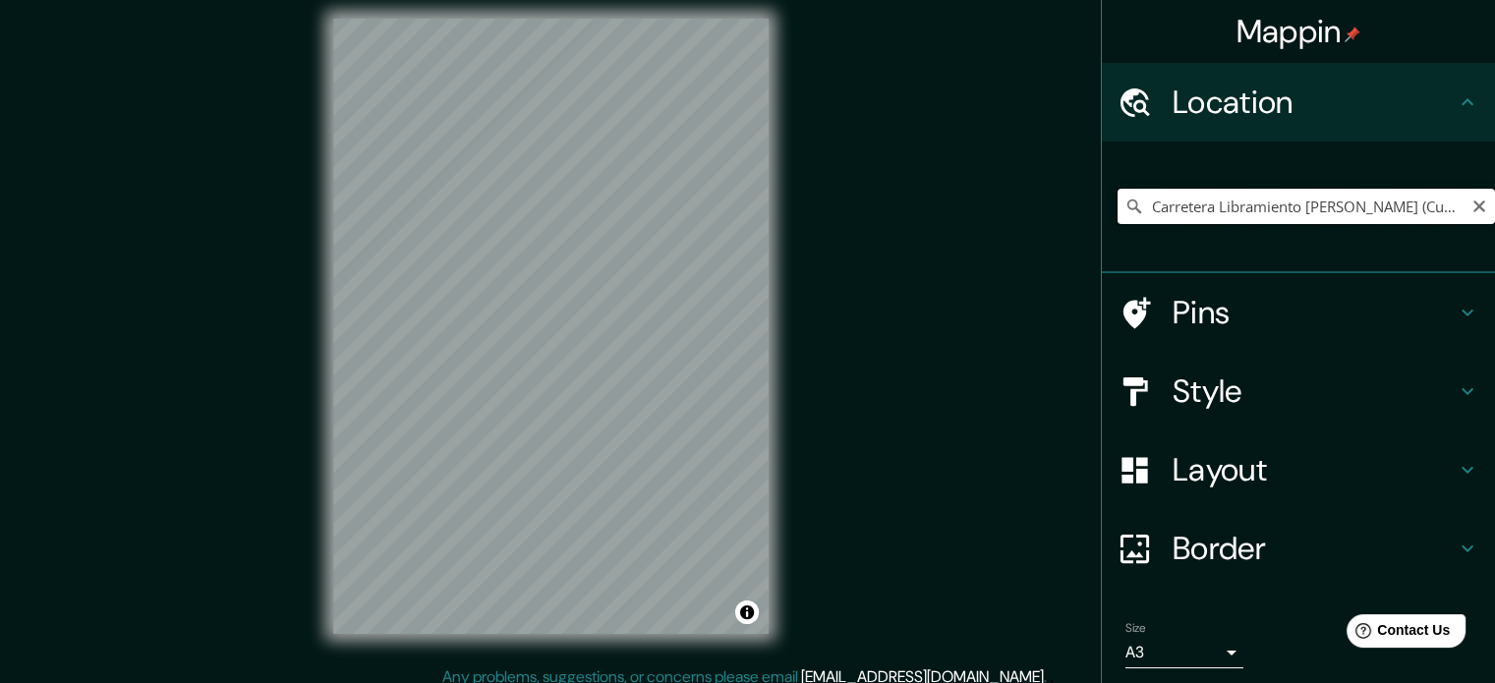
click at [1215, 197] on input "Carretera Libramiento [PERSON_NAME] (Cuota), 38090 [GEOGRAPHIC_DATA], [GEOGRAPH…" at bounding box center [1305, 206] width 377 height 35
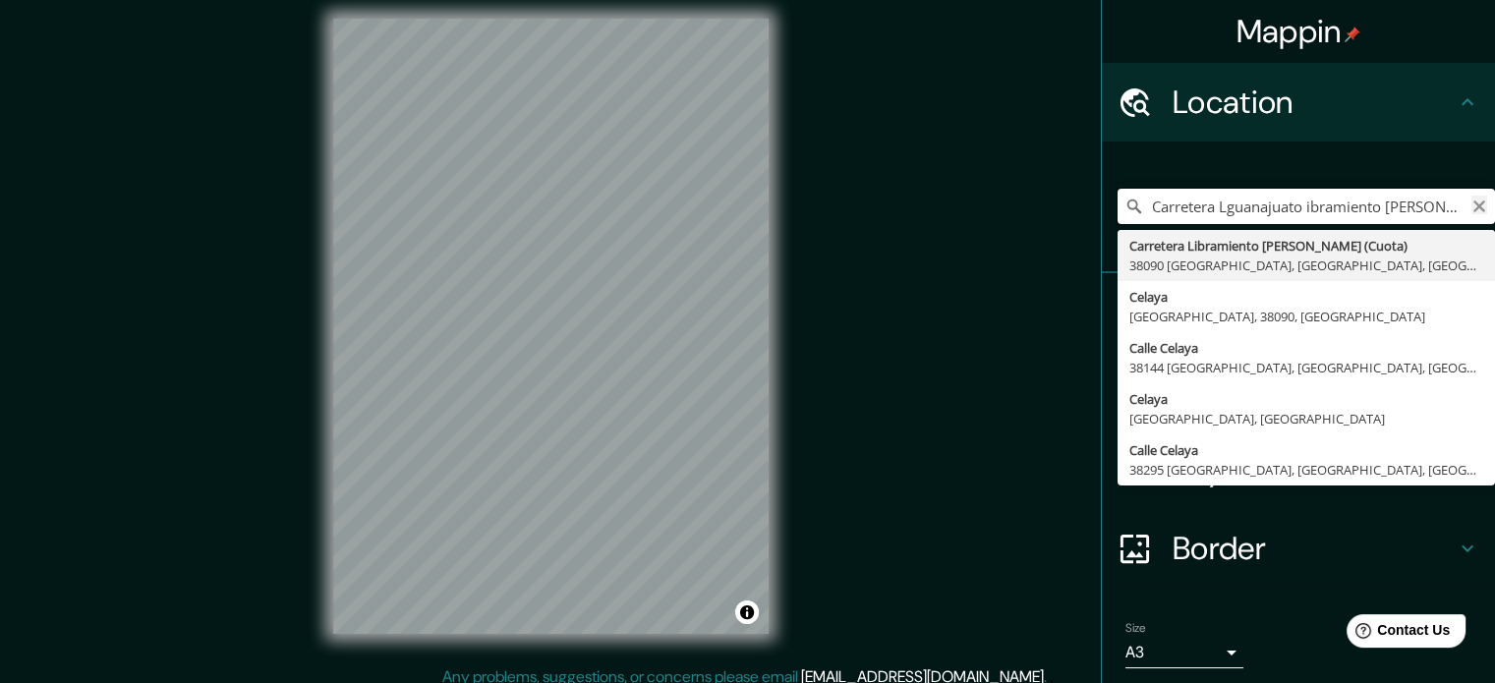
type input "Carretera Lguanajuato ibramiento [PERSON_NAME] ([GEOGRAPHIC_DATA]), 38090 [GEOG…"
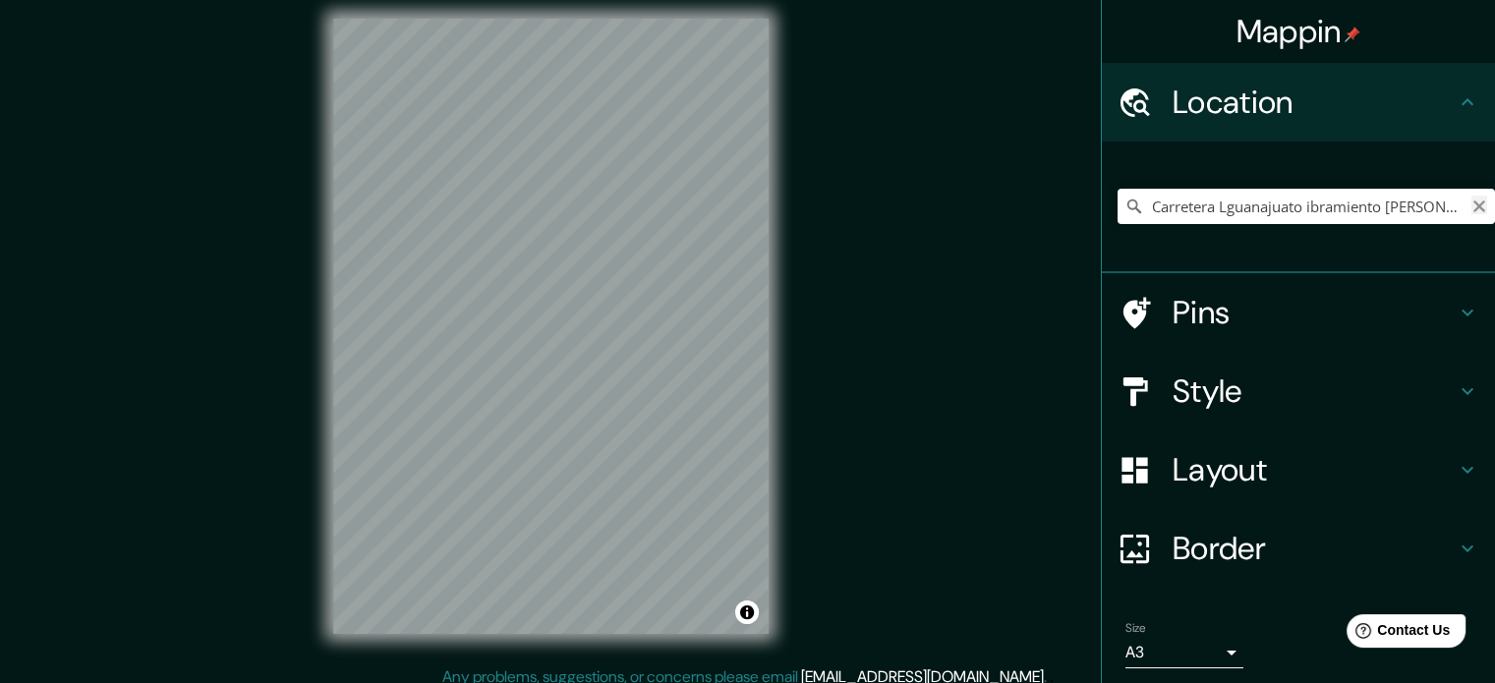
click at [1473, 203] on icon "Clear" at bounding box center [1479, 206] width 12 height 12
click at [862, 345] on div "Mappin Location [GEOGRAPHIC_DATA], [GEOGRAPHIC_DATA], [GEOGRAPHIC_DATA] Pins St…" at bounding box center [747, 341] width 1495 height 709
click at [854, 341] on div "Mappin Location [GEOGRAPHIC_DATA], [GEOGRAPHIC_DATA], [GEOGRAPHIC_DATA] Pins St…" at bounding box center [747, 341] width 1495 height 709
click at [855, 341] on div "Mappin Location [GEOGRAPHIC_DATA], [GEOGRAPHIC_DATA], [GEOGRAPHIC_DATA] Pins St…" at bounding box center [747, 341] width 1495 height 709
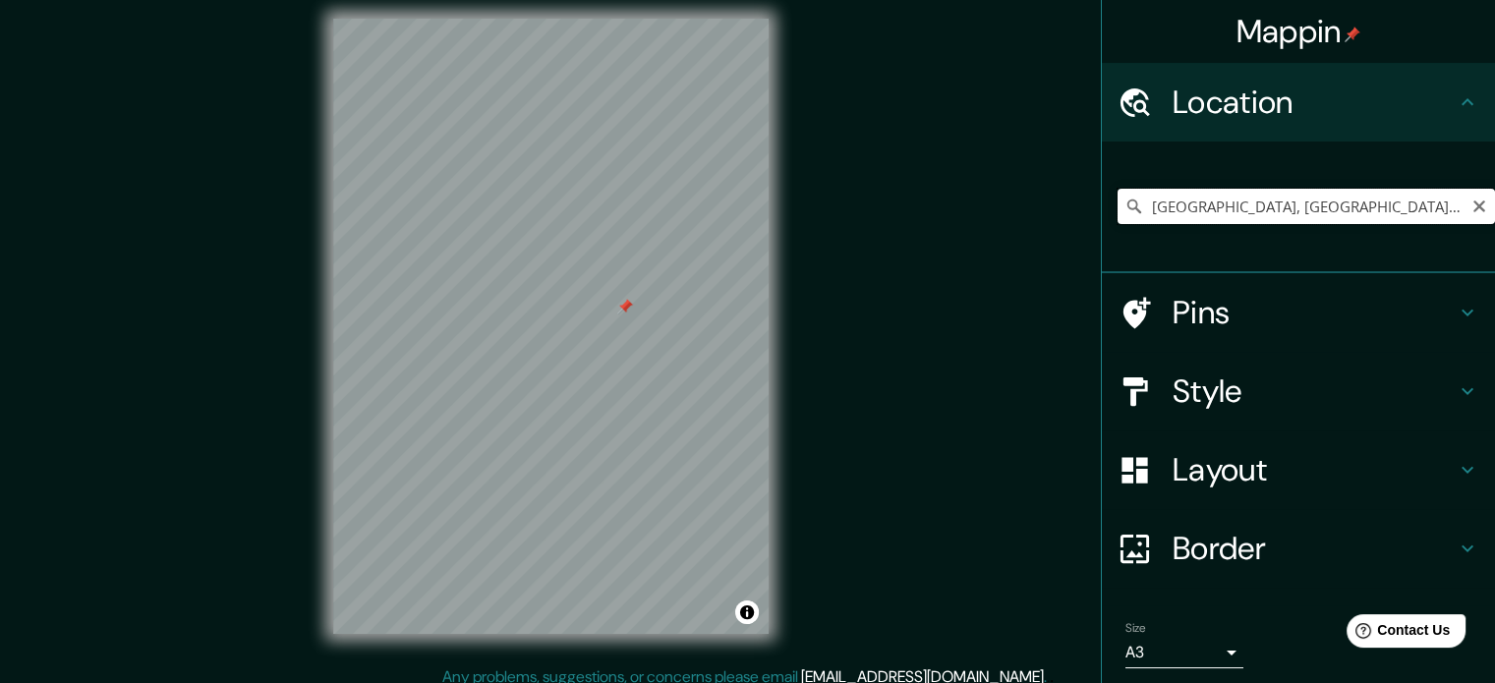
click at [1380, 197] on input "[GEOGRAPHIC_DATA], [GEOGRAPHIC_DATA], [GEOGRAPHIC_DATA]" at bounding box center [1305, 206] width 377 height 35
click at [1402, 207] on input "[GEOGRAPHIC_DATA], [GEOGRAPHIC_DATA], [GEOGRAPHIC_DATA]" at bounding box center [1305, 206] width 377 height 35
click at [1402, 208] on input "[GEOGRAPHIC_DATA], [GEOGRAPHIC_DATA], [GEOGRAPHIC_DATA]" at bounding box center [1305, 206] width 377 height 35
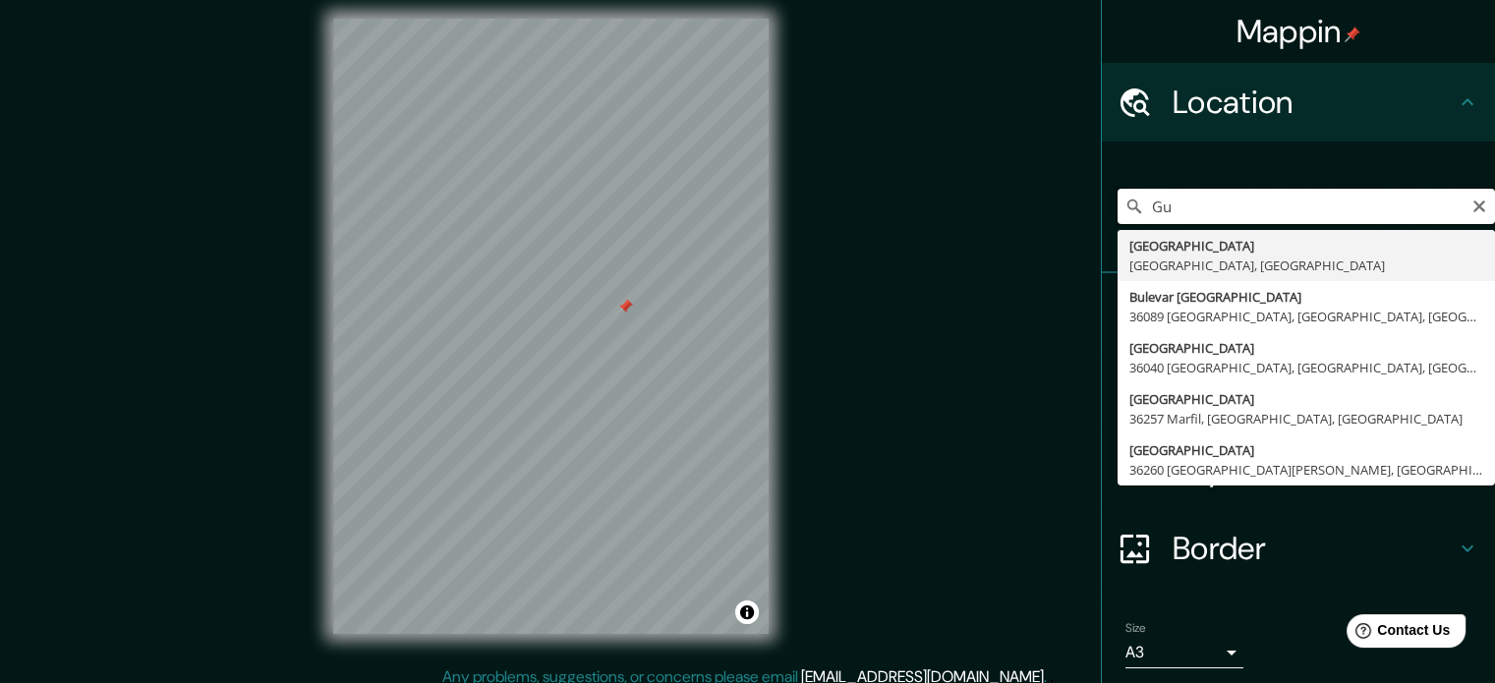
type input "G"
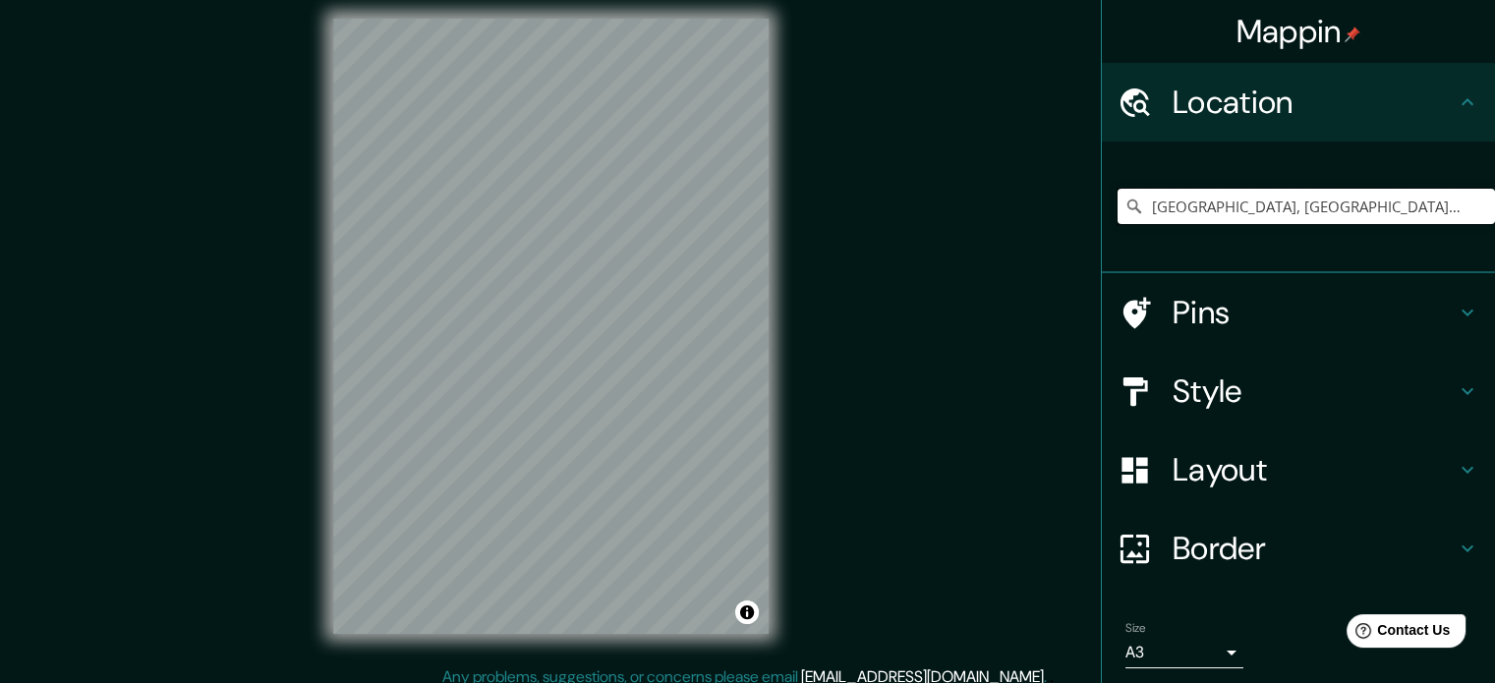
type input "[GEOGRAPHIC_DATA], [GEOGRAPHIC_DATA], [GEOGRAPHIC_DATA]"
